Goal: Use online tool/utility: Utilize a website feature to perform a specific function

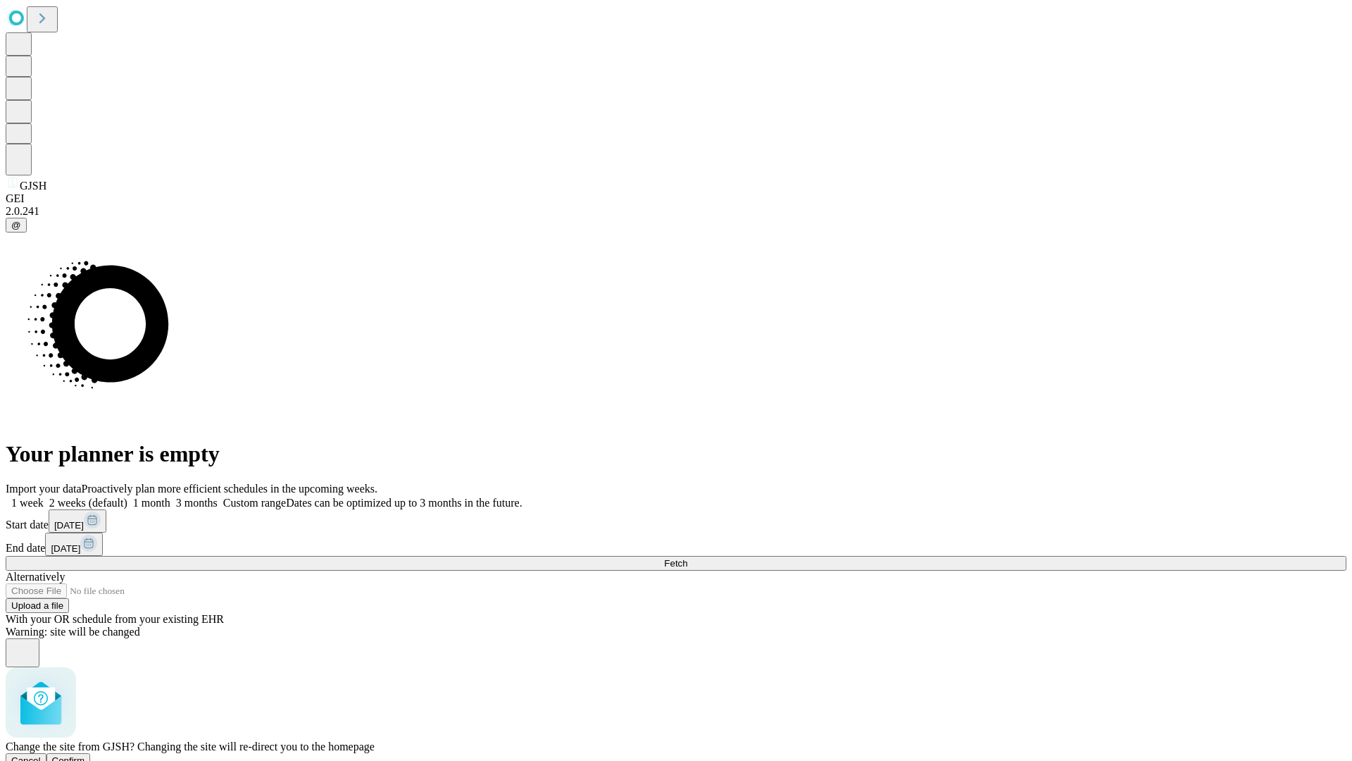
click at [85, 755] on span "Confirm" at bounding box center [68, 760] width 33 height 11
click at [170, 497] on label "1 month" at bounding box center [148, 503] width 43 height 12
click at [687, 558] on span "Fetch" at bounding box center [675, 563] width 23 height 11
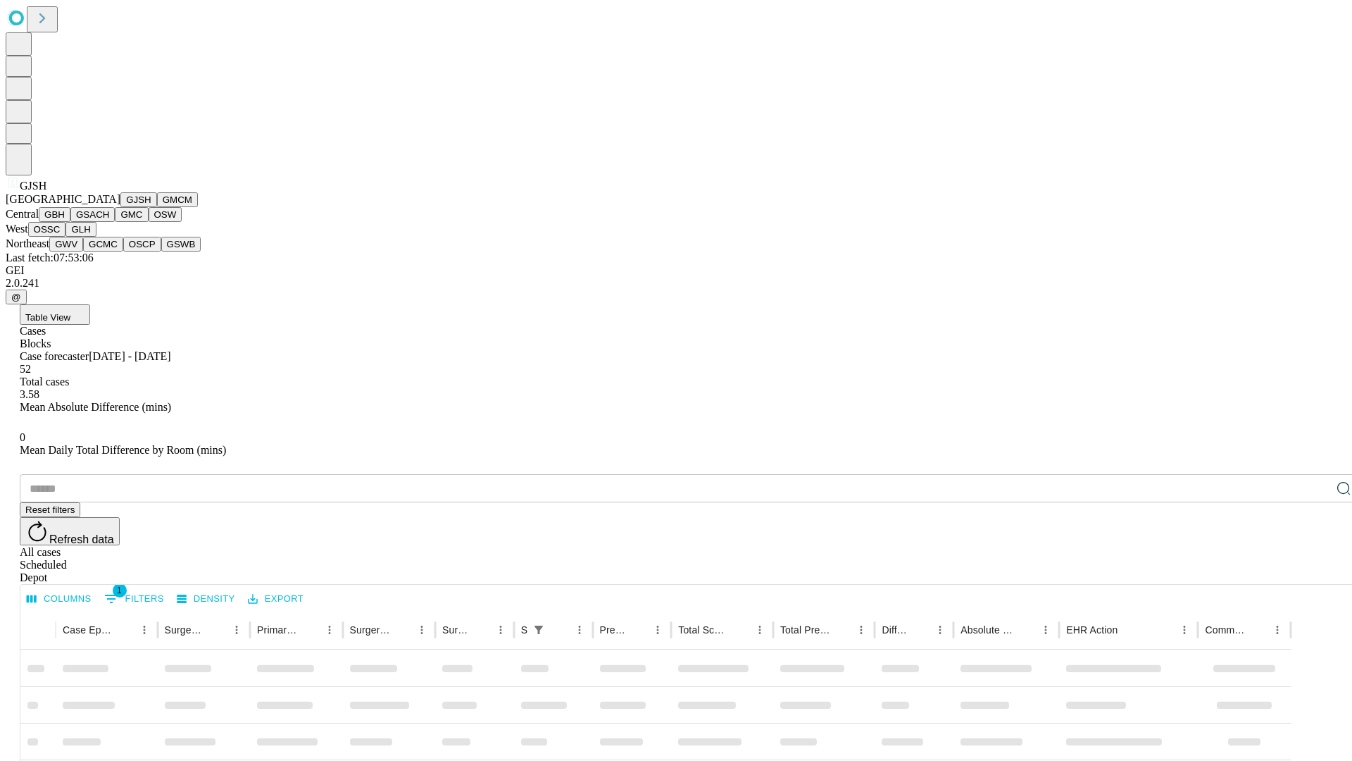
click at [157, 207] on button "GMCM" at bounding box center [177, 199] width 41 height 15
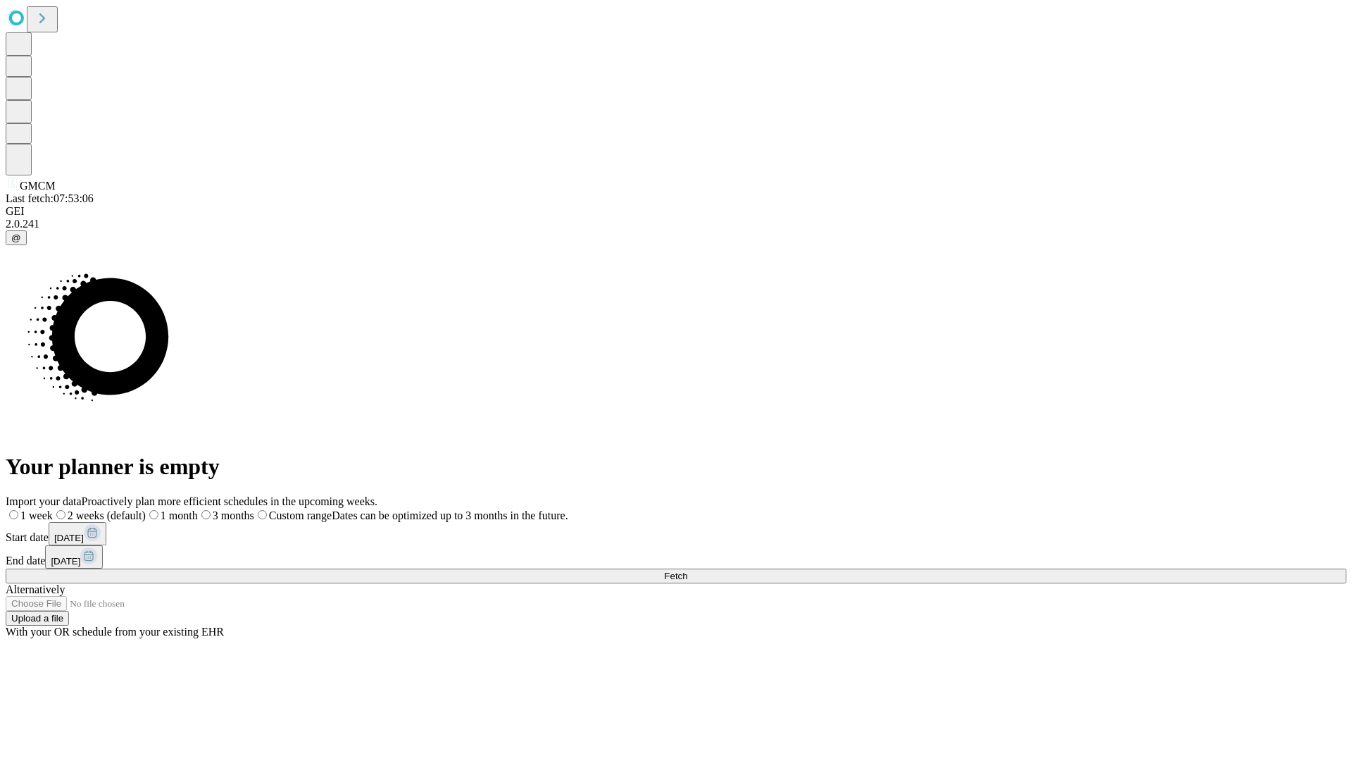
click at [198, 509] on label "1 month" at bounding box center [172, 515] width 52 height 12
click at [687, 571] on span "Fetch" at bounding box center [675, 576] width 23 height 11
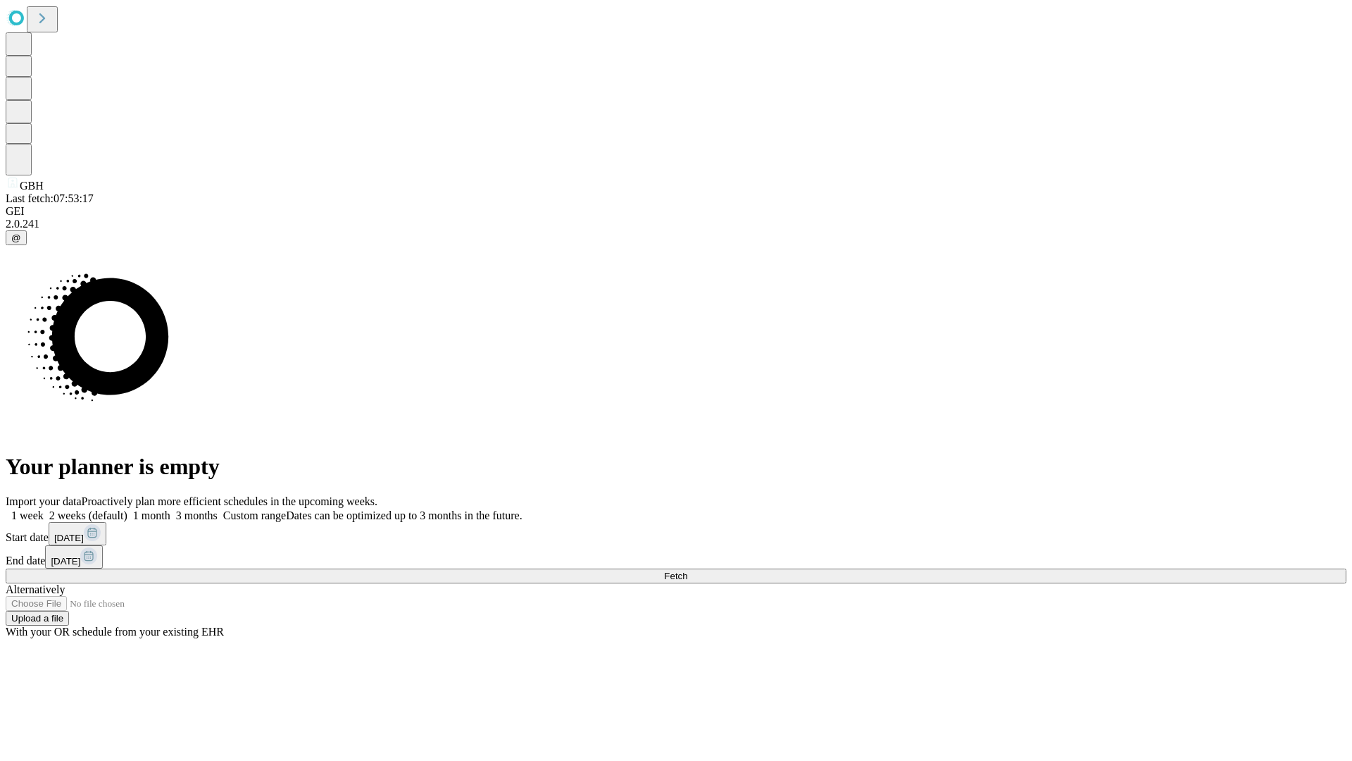
click at [170, 509] on label "1 month" at bounding box center [148, 515] width 43 height 12
click at [687, 571] on span "Fetch" at bounding box center [675, 576] width 23 height 11
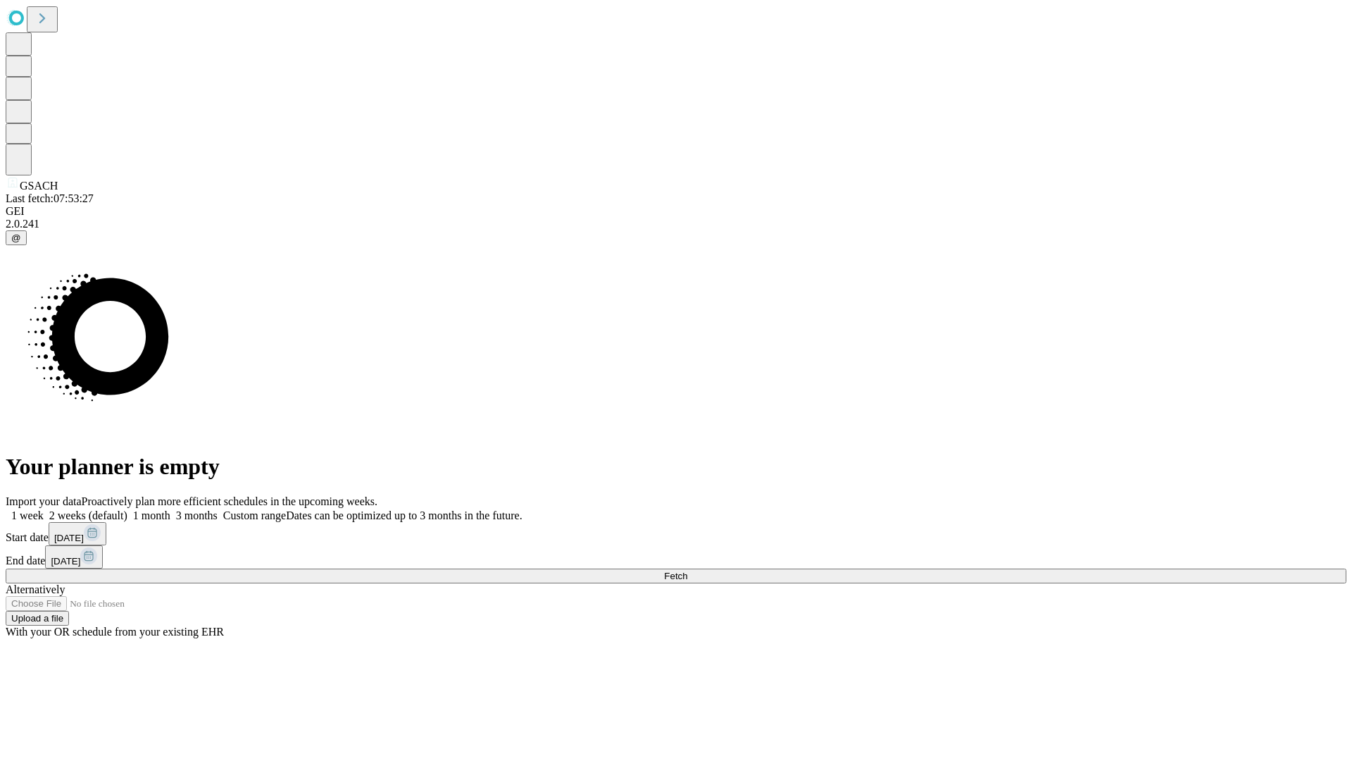
click at [687, 571] on span "Fetch" at bounding box center [675, 576] width 23 height 11
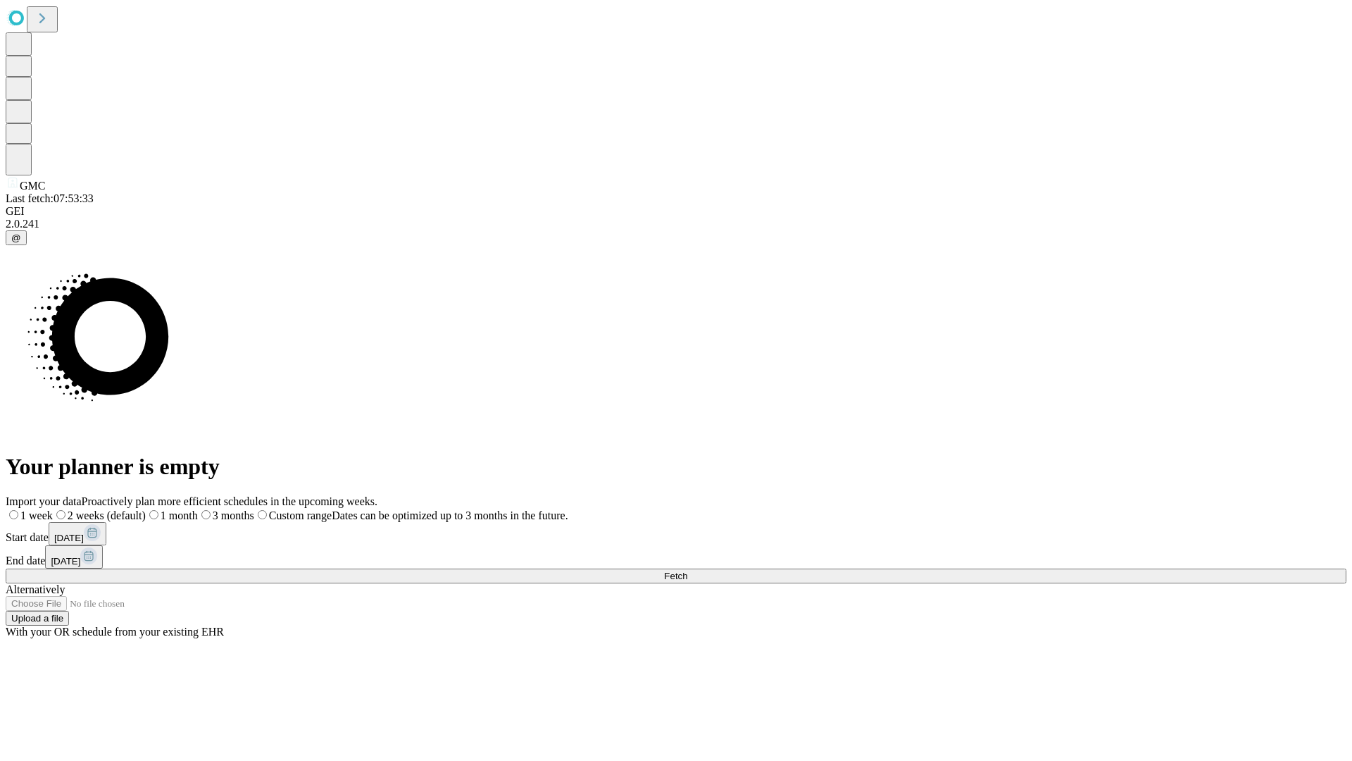
click at [687, 571] on span "Fetch" at bounding box center [675, 576] width 23 height 11
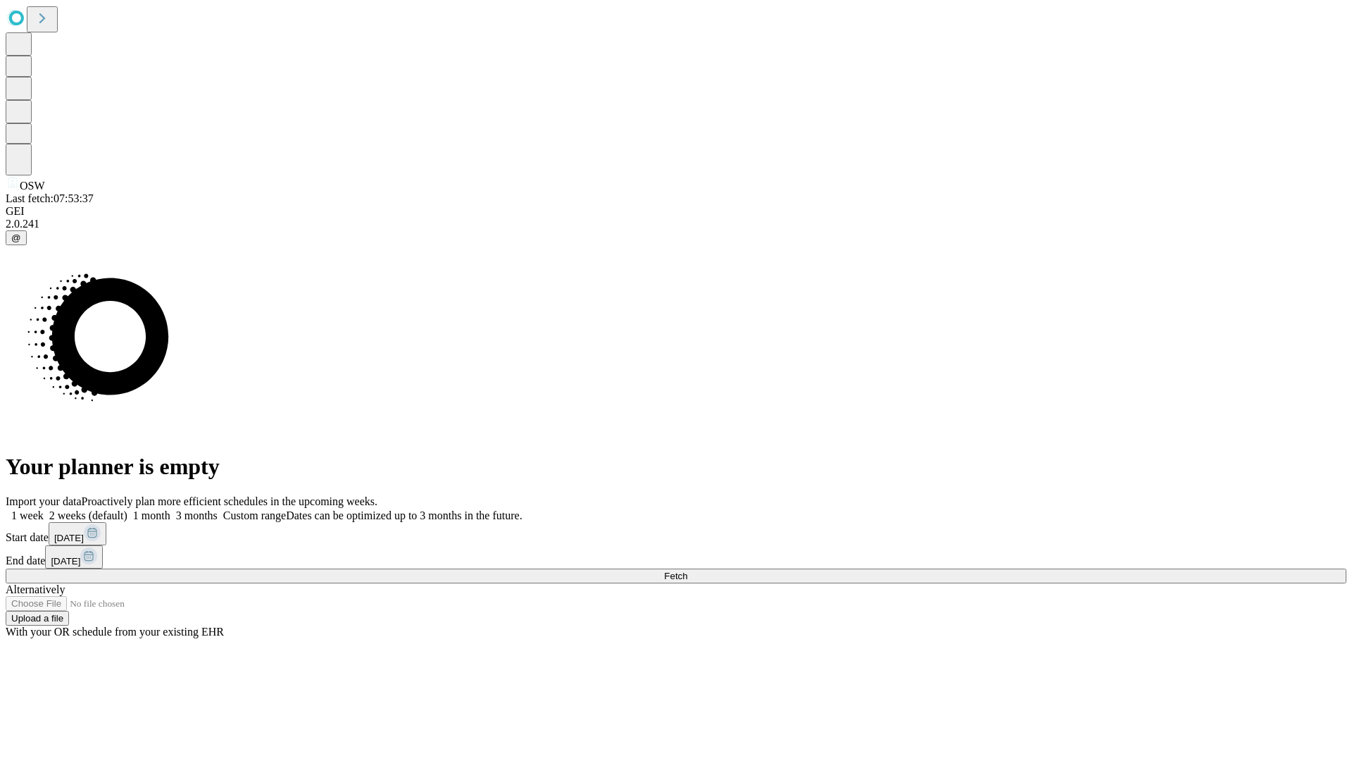
click at [687, 571] on span "Fetch" at bounding box center [675, 576] width 23 height 11
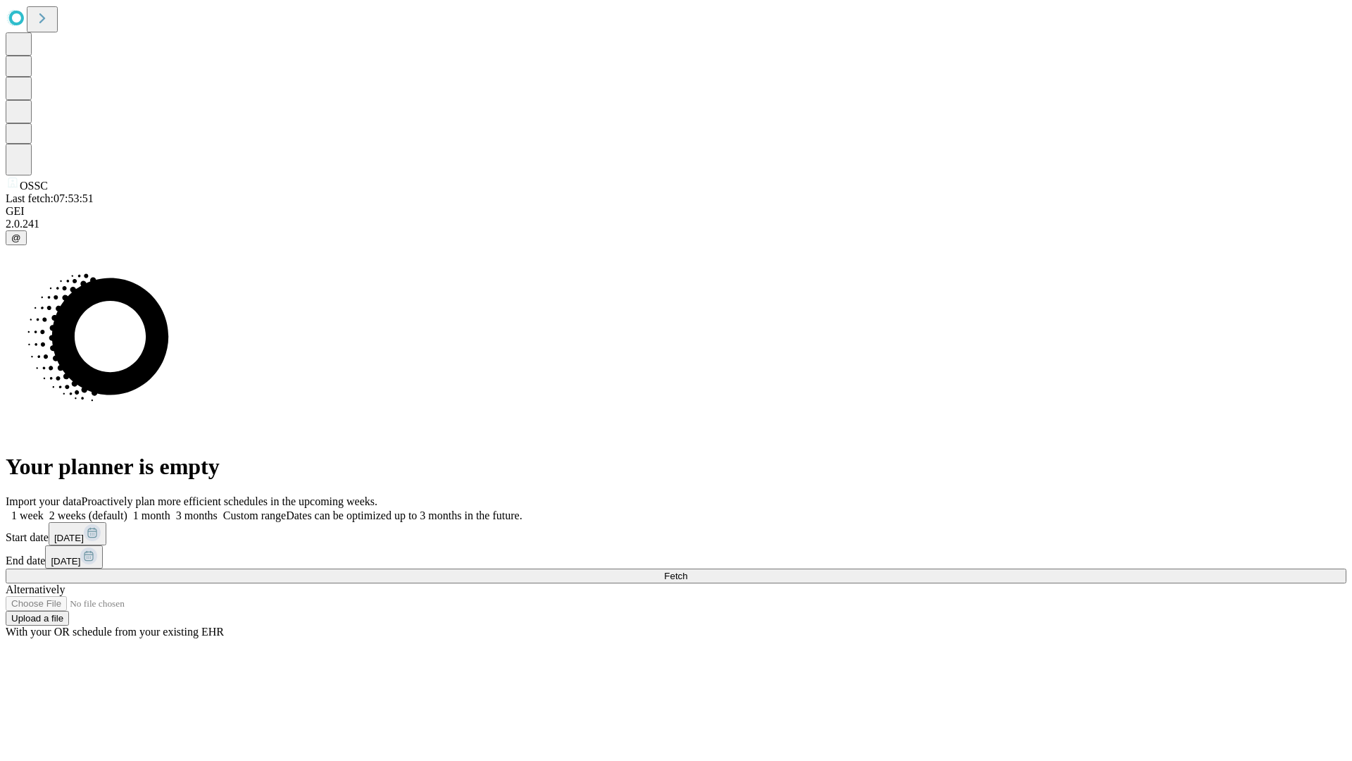
click at [687, 571] on span "Fetch" at bounding box center [675, 576] width 23 height 11
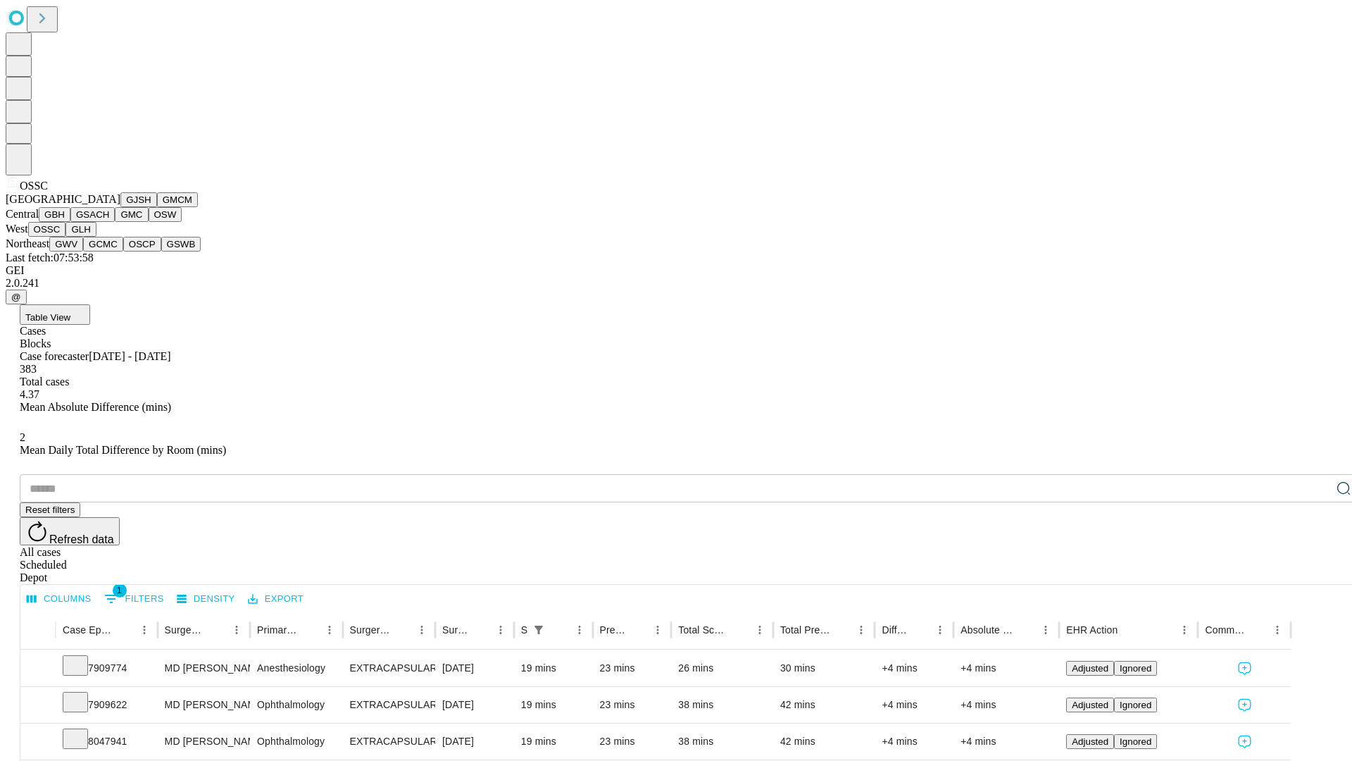
click at [96, 237] on button "GLH" at bounding box center [81, 229] width 30 height 15
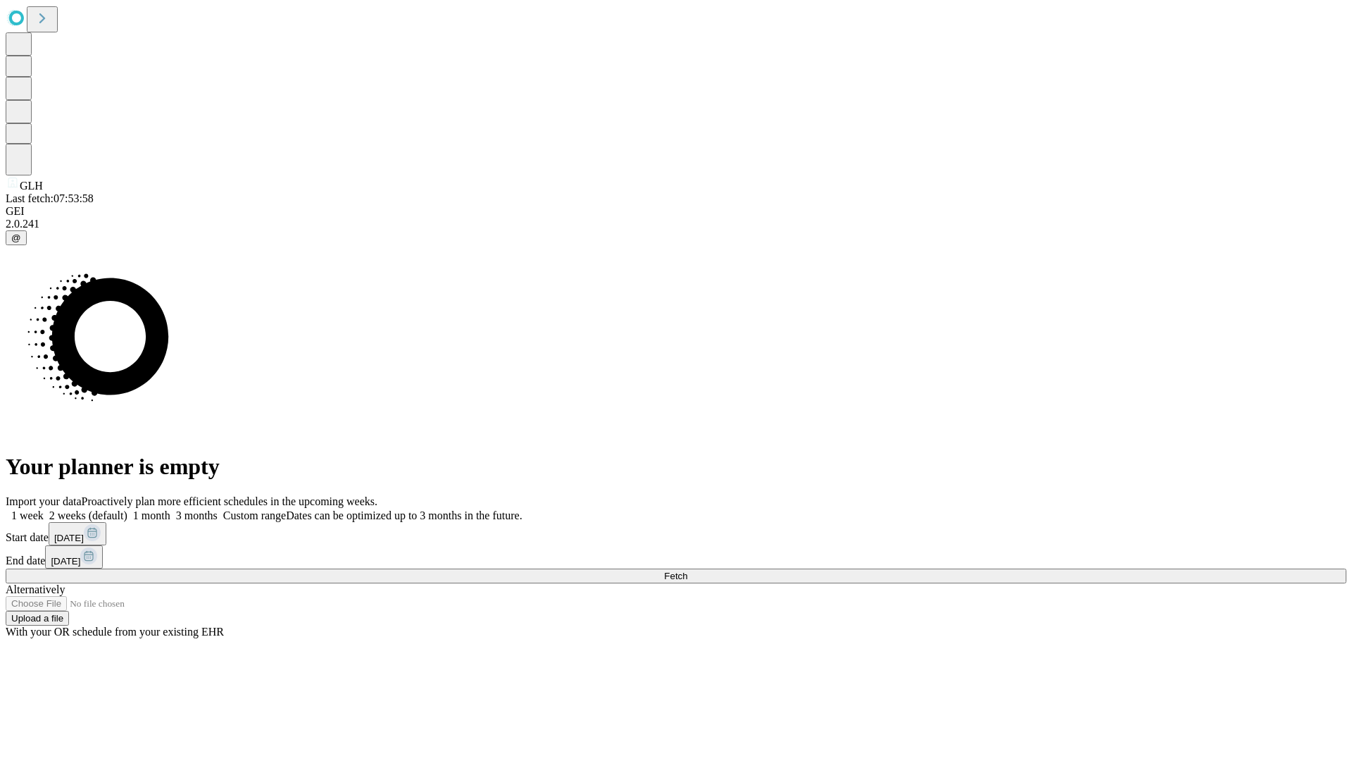
click at [170, 509] on label "1 month" at bounding box center [148, 515] width 43 height 12
click at [687, 571] on span "Fetch" at bounding box center [675, 576] width 23 height 11
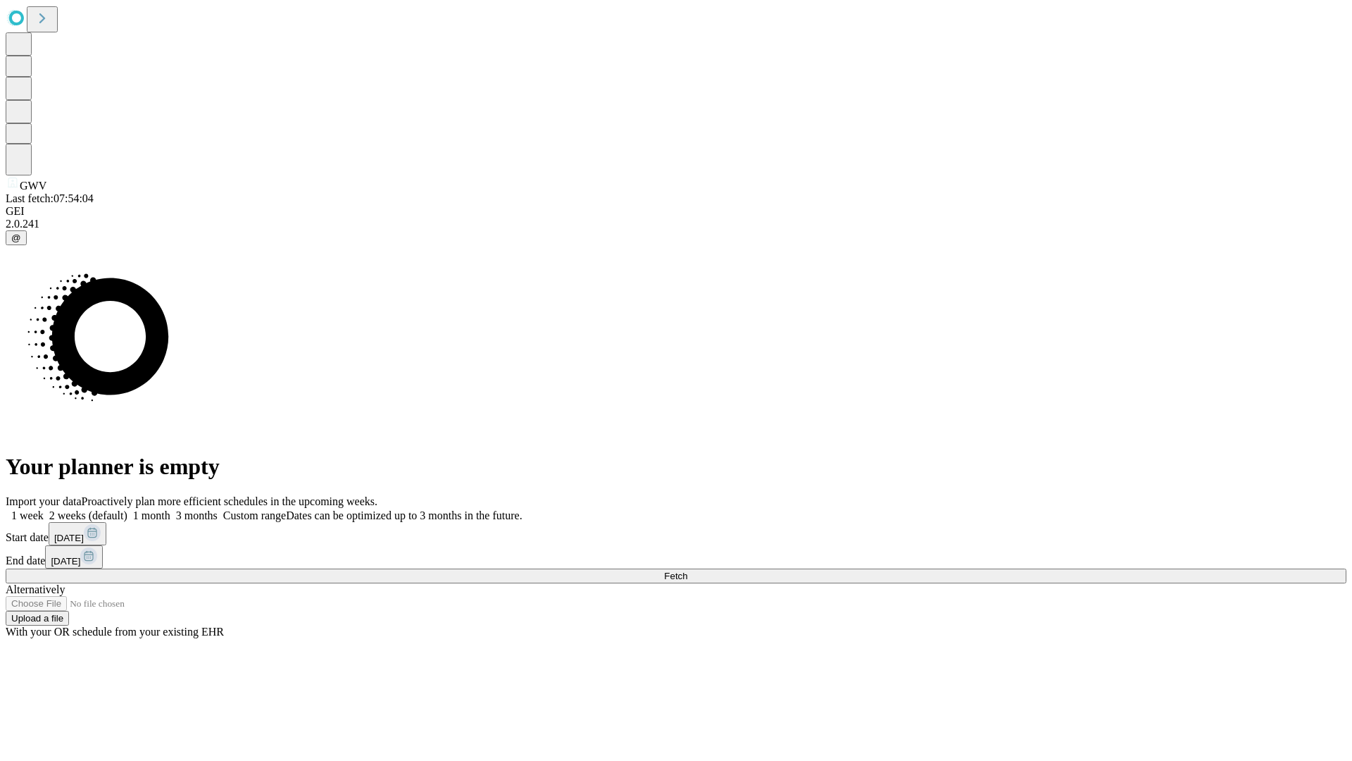
click at [687, 571] on span "Fetch" at bounding box center [675, 576] width 23 height 11
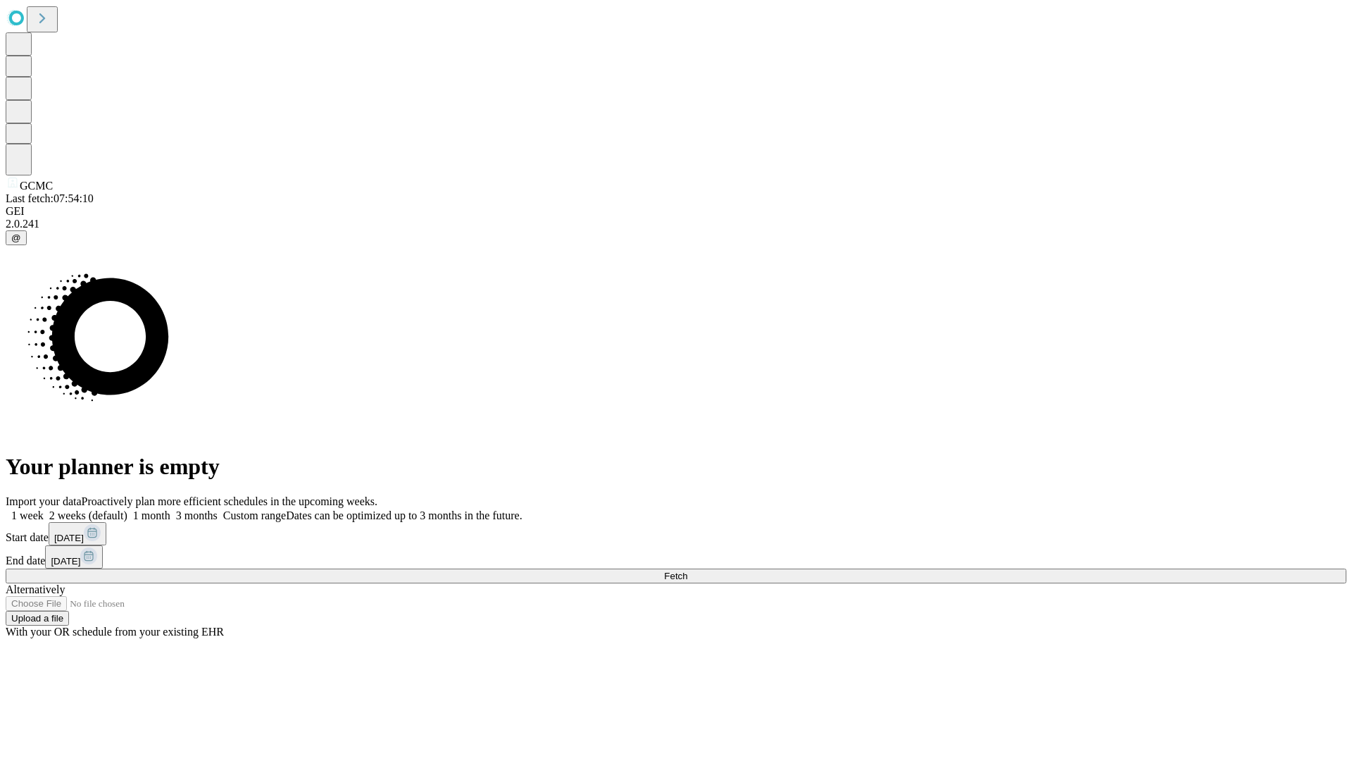
click at [170, 509] on label "1 month" at bounding box center [148, 515] width 43 height 12
click at [687, 571] on span "Fetch" at bounding box center [675, 576] width 23 height 11
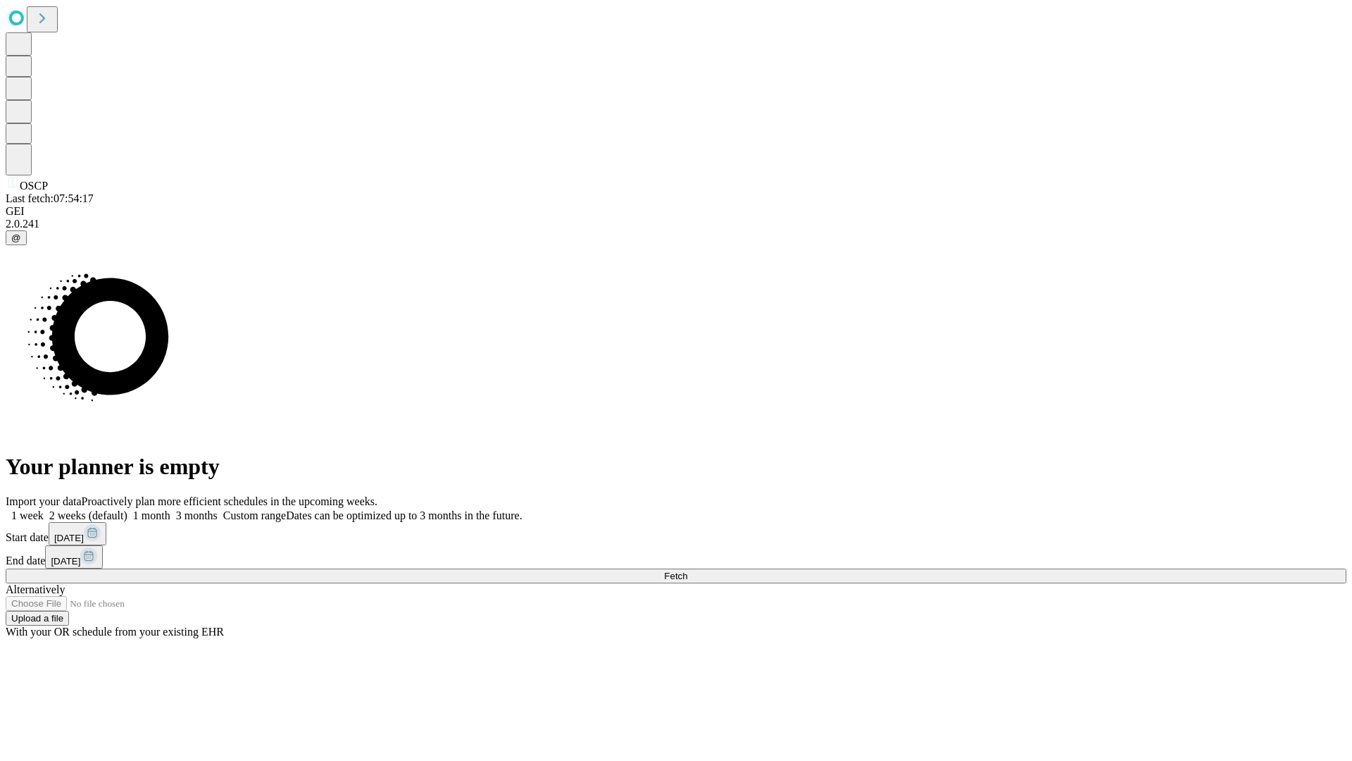
click at [170, 509] on label "1 month" at bounding box center [148, 515] width 43 height 12
click at [687, 571] on span "Fetch" at bounding box center [675, 576] width 23 height 11
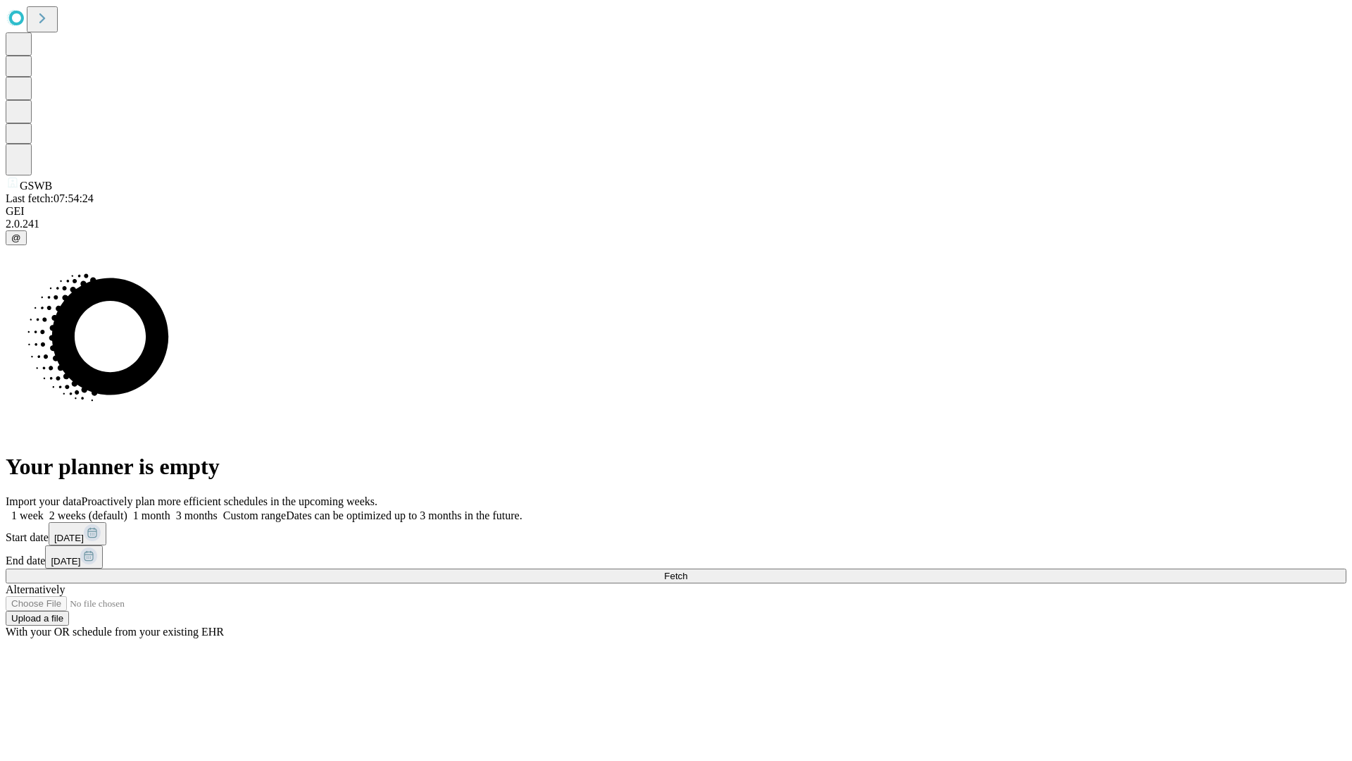
click at [687, 571] on span "Fetch" at bounding box center [675, 576] width 23 height 11
